Goal: Book appointment/travel/reservation

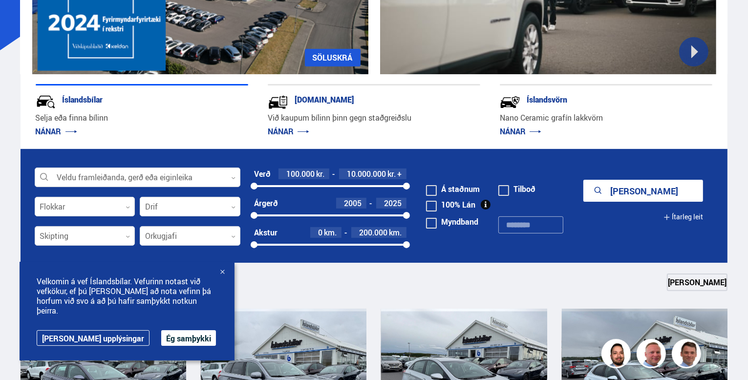
scroll to position [188, 0]
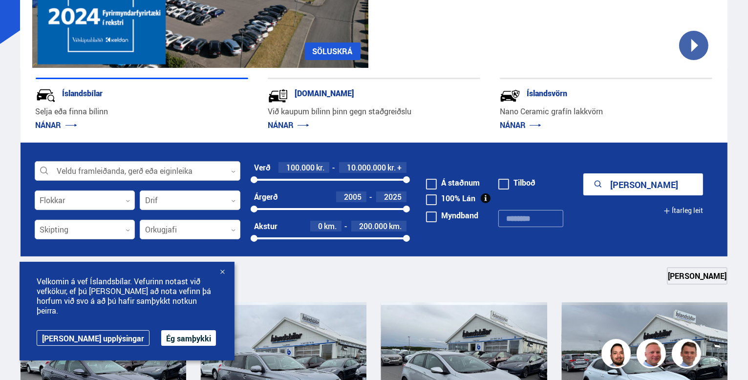
click at [139, 169] on div at bounding box center [138, 172] width 206 height 20
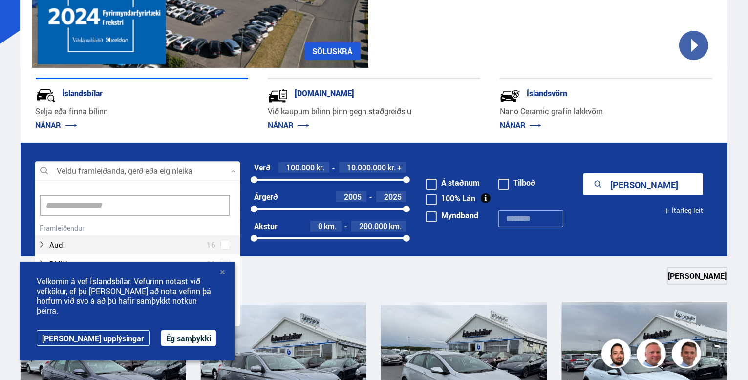
scroll to position [146, 202]
type input "*"
click at [502, 97] on img at bounding box center [510, 96] width 21 height 21
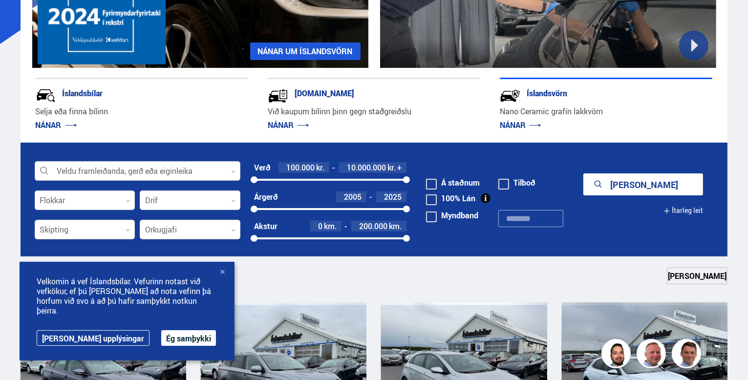
click at [170, 172] on div at bounding box center [138, 172] width 206 height 20
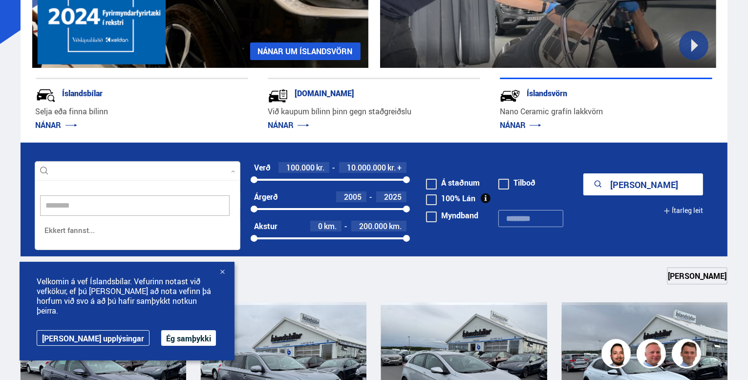
scroll to position [70, 206]
type input "*****"
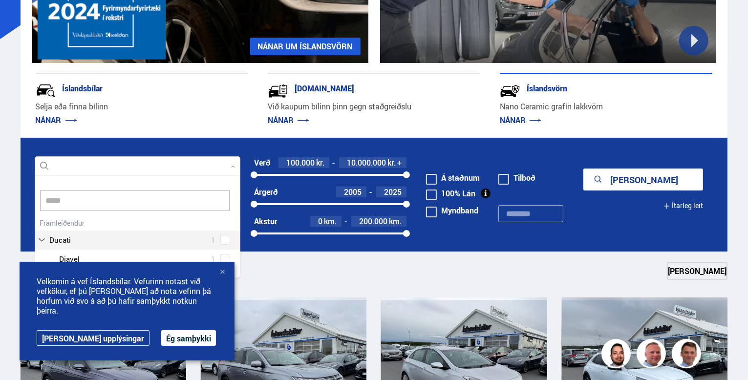
scroll to position [188, 0]
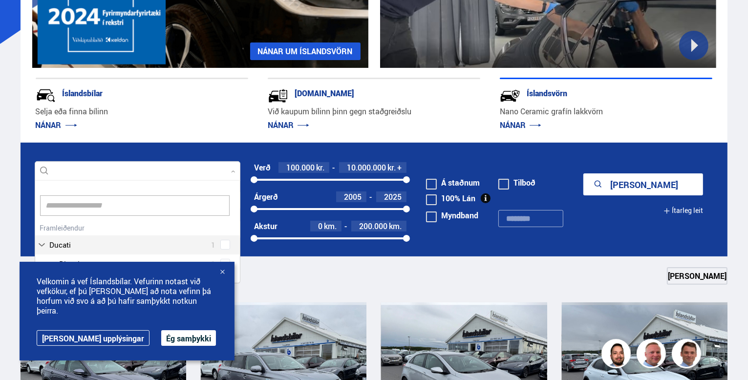
click at [109, 151] on form "Veldu framleiðanda, gerð eða eiginleika 0 Cadil Hreinsa valið Audi 16 BMW 20 Ch…" at bounding box center [375, 200] width 708 height 114
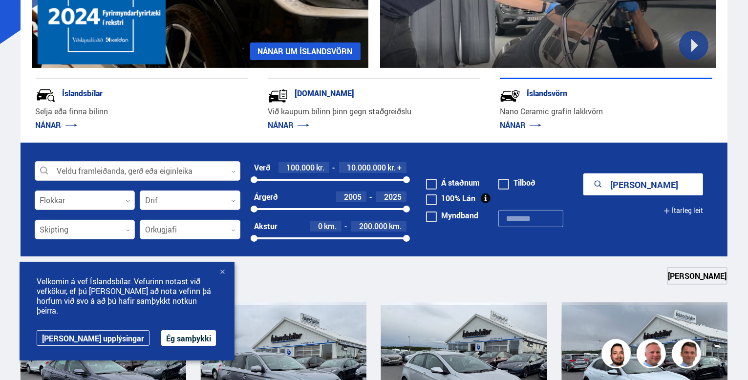
click at [109, 194] on div at bounding box center [85, 201] width 101 height 20
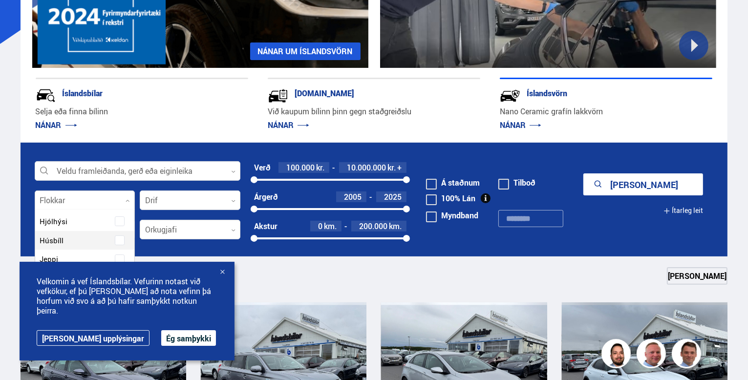
scroll to position [118, 0]
